Goal: Transaction & Acquisition: Purchase product/service

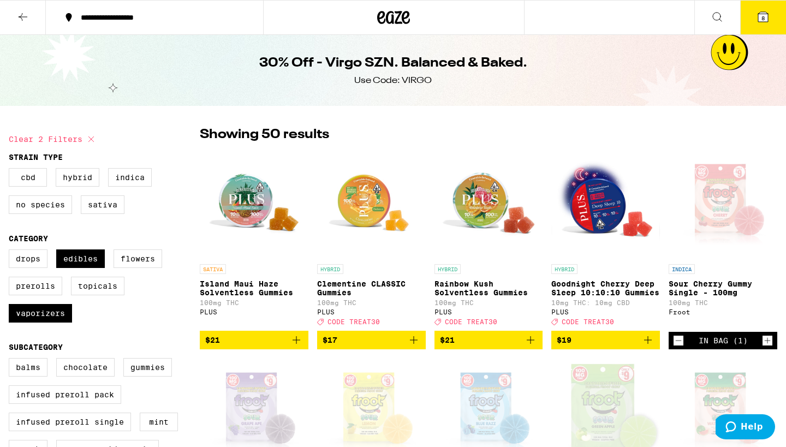
click at [21, 17] on icon at bounding box center [23, 17] width 9 height 8
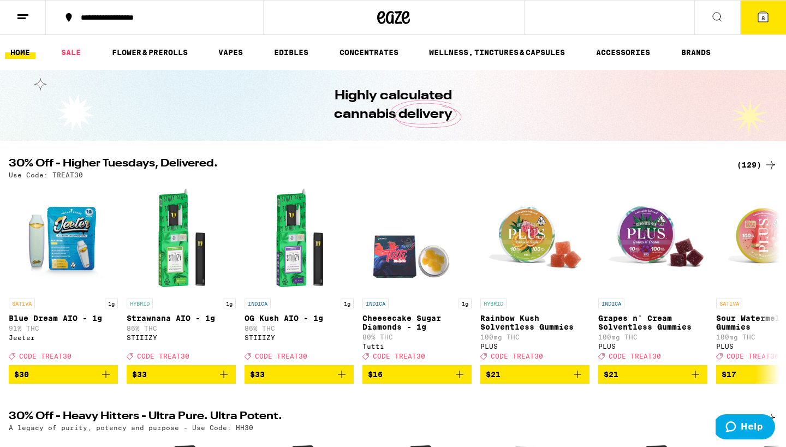
click at [746, 160] on div "(129)" at bounding box center [757, 164] width 40 height 13
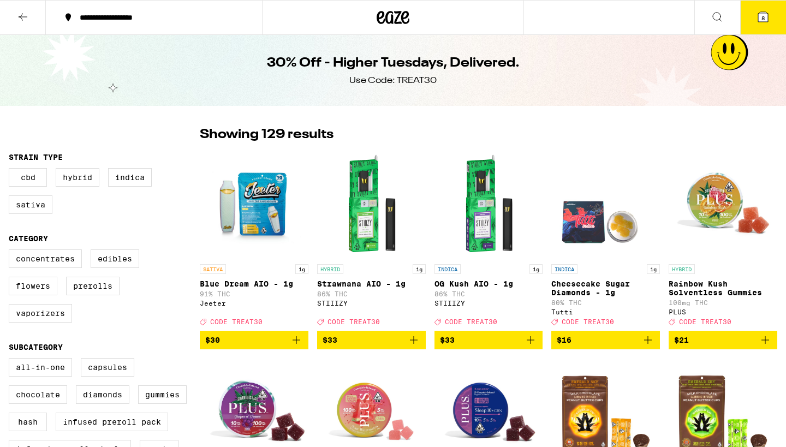
click at [753, 166] on img "Open page for Rainbow Kush Solventless Gummies from PLUS" at bounding box center [722, 204] width 109 height 109
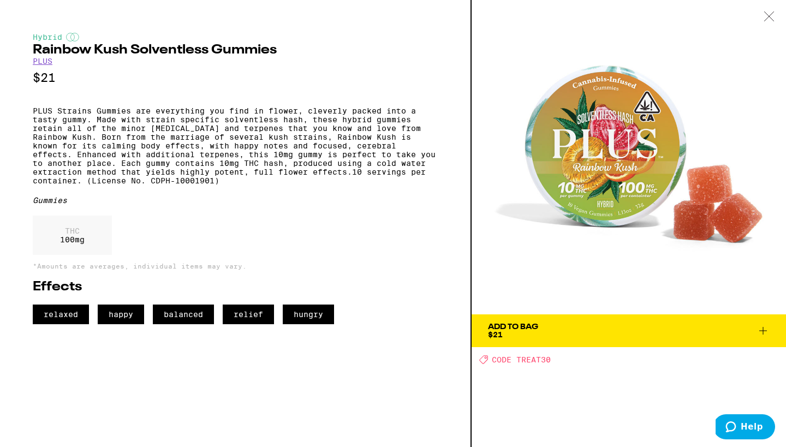
click at [764, 17] on icon at bounding box center [768, 16] width 11 height 10
